Goal: Transaction & Acquisition: Purchase product/service

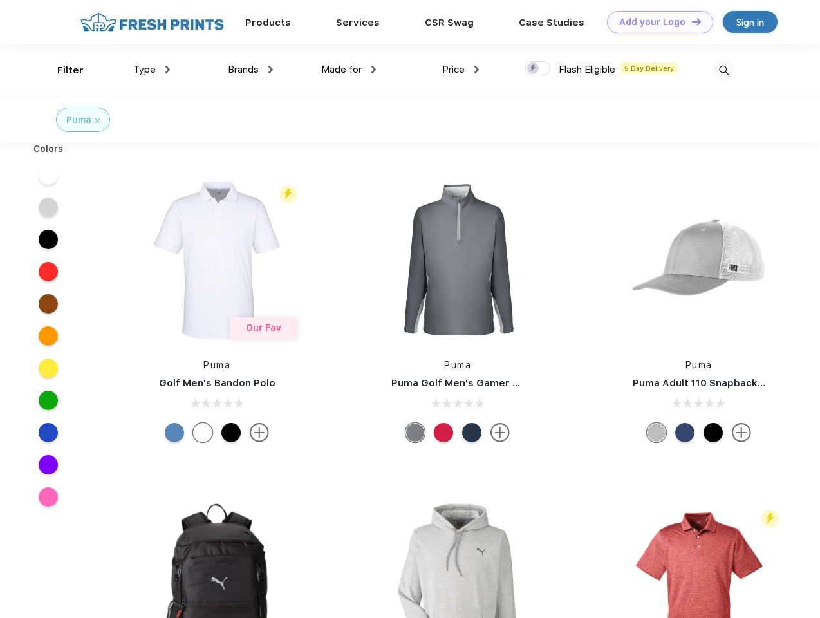
click at [655, 22] on link "Add your Logo Design Tool" at bounding box center [660, 22] width 106 height 23
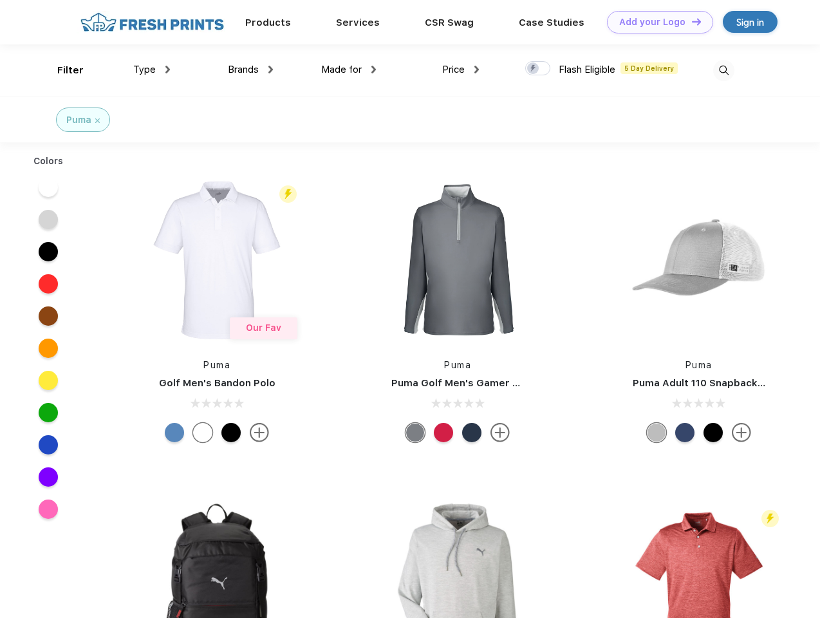
click at [0, 0] on div "Design Tool" at bounding box center [0, 0] width 0 height 0
click at [691, 21] on link "Add your Logo Design Tool" at bounding box center [660, 22] width 106 height 23
click at [62, 70] on div "Filter" at bounding box center [70, 70] width 26 height 15
click at [152, 70] on span "Type" at bounding box center [144, 70] width 23 height 12
click at [250, 70] on span "Brands" at bounding box center [243, 70] width 31 height 12
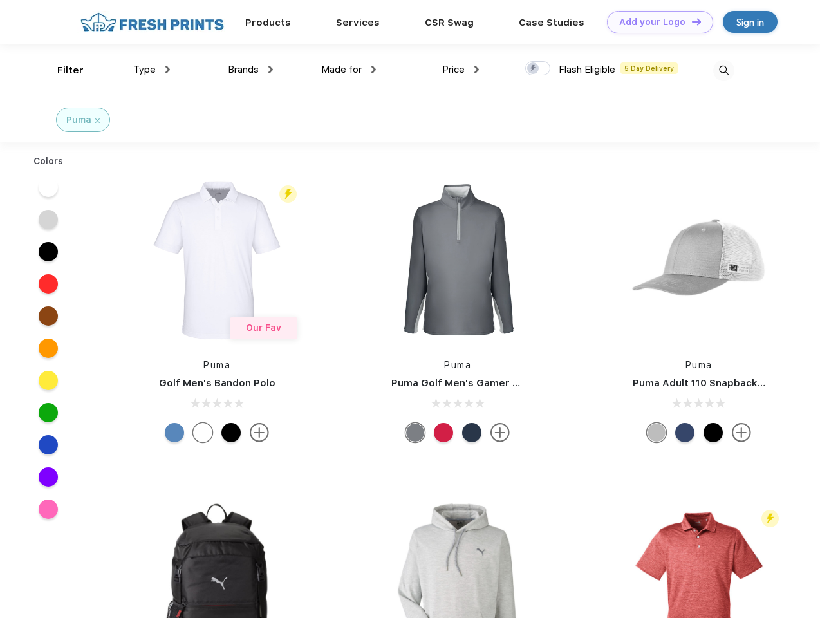
click at [349, 70] on span "Made for" at bounding box center [341, 70] width 41 height 12
click at [461, 70] on span "Price" at bounding box center [453, 70] width 23 height 12
click at [538, 69] on div at bounding box center [537, 68] width 25 height 14
click at [533, 69] on input "checkbox" at bounding box center [529, 64] width 8 height 8
click at [723, 70] on img at bounding box center [723, 70] width 21 height 21
